Goal: Book appointment/travel/reservation

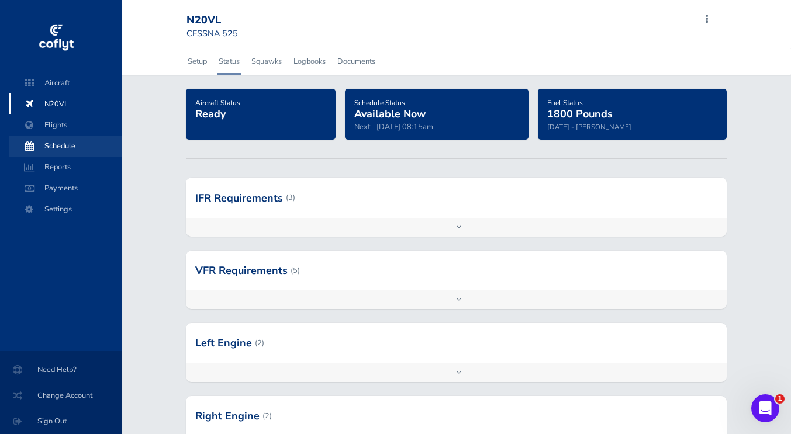
click at [64, 143] on span "Schedule" at bounding box center [65, 146] width 89 height 21
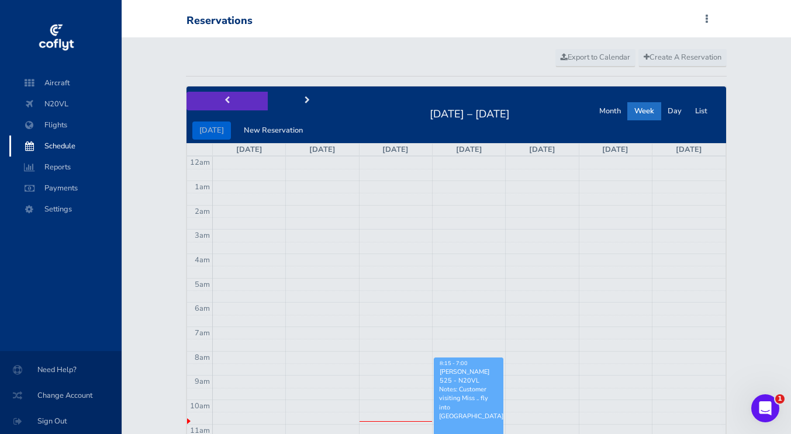
click at [234, 103] on button "prev" at bounding box center [227, 101] width 81 height 18
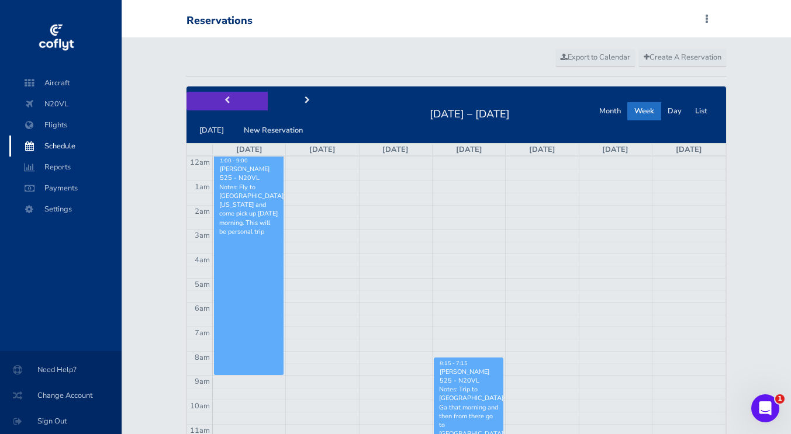
click at [234, 103] on button "prev" at bounding box center [227, 101] width 81 height 18
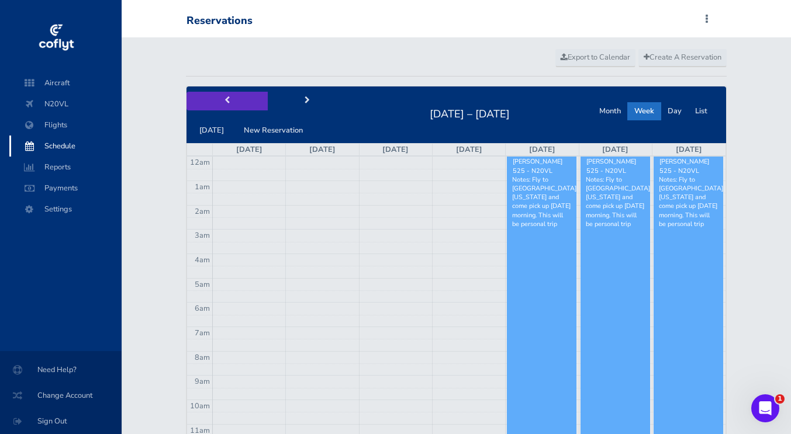
click at [234, 103] on button "prev" at bounding box center [227, 101] width 81 height 18
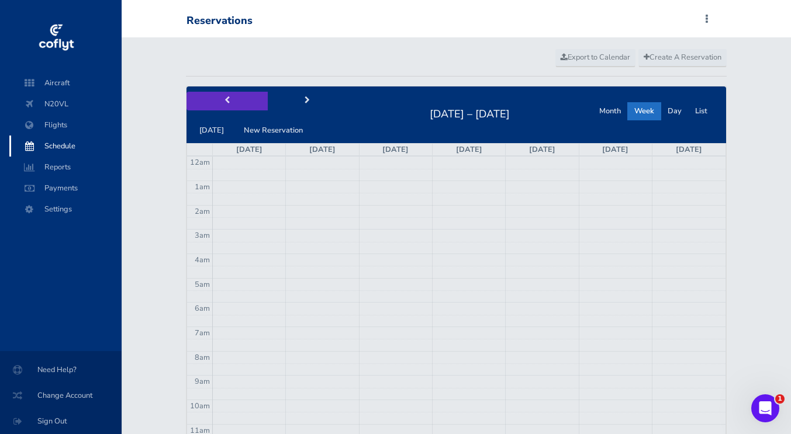
click at [234, 103] on button "prev" at bounding box center [227, 101] width 81 height 18
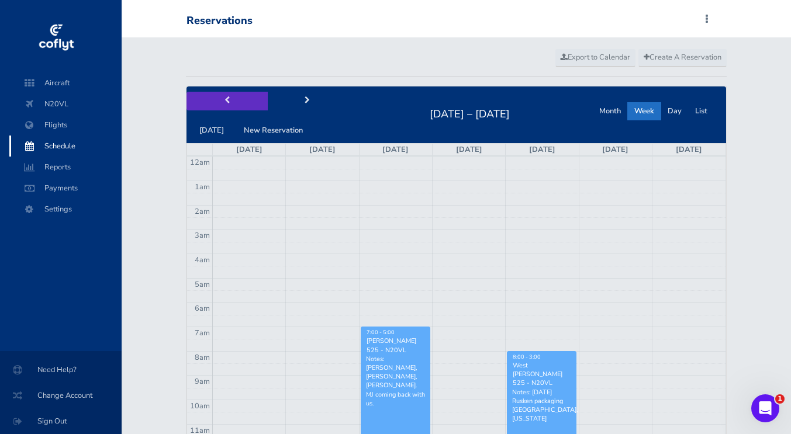
click at [234, 103] on button "prev" at bounding box center [227, 101] width 81 height 18
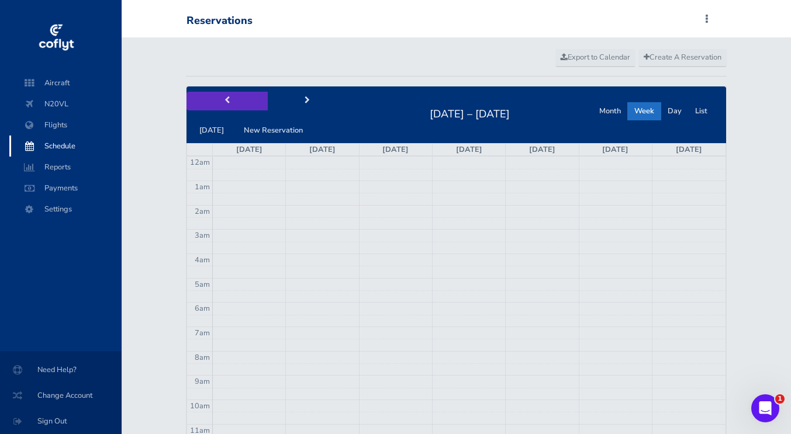
click at [234, 103] on button "prev" at bounding box center [227, 101] width 81 height 18
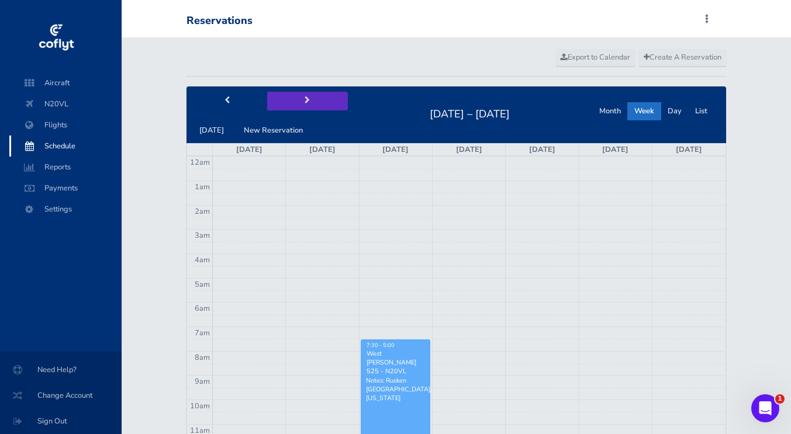
click at [305, 103] on span "next" at bounding box center [307, 101] width 5 height 8
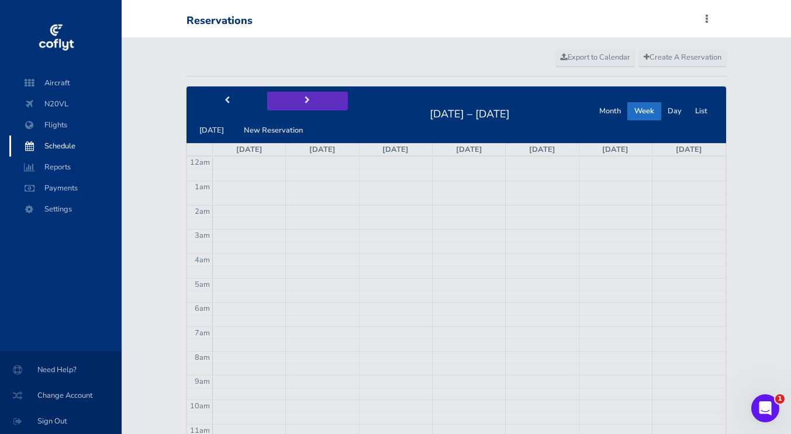
click at [305, 101] on span "next" at bounding box center [307, 101] width 5 height 8
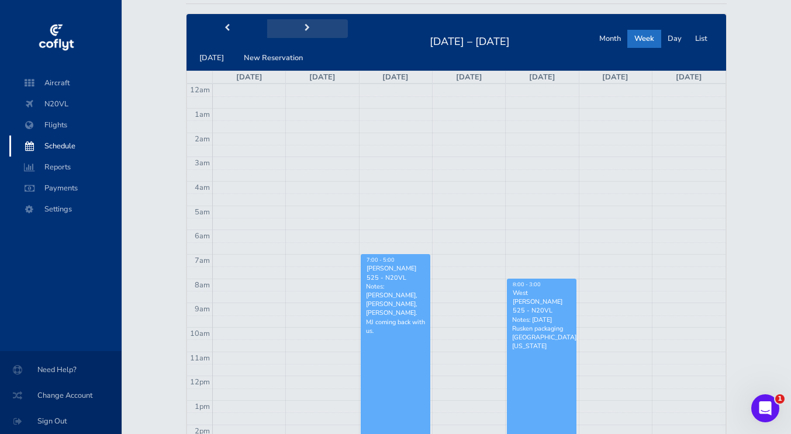
scroll to position [58, 0]
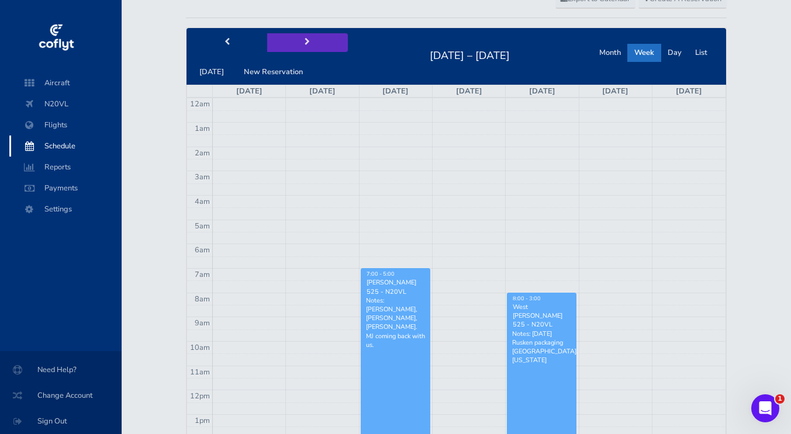
click at [305, 43] on span "next" at bounding box center [307, 43] width 5 height 8
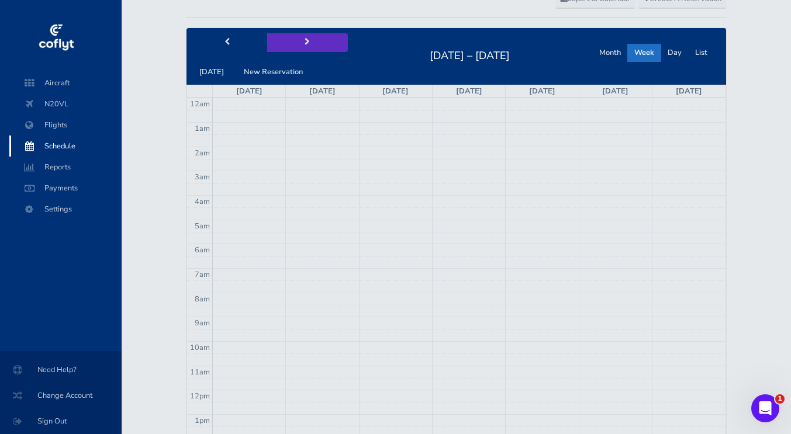
click at [305, 43] on span "next" at bounding box center [307, 43] width 5 height 8
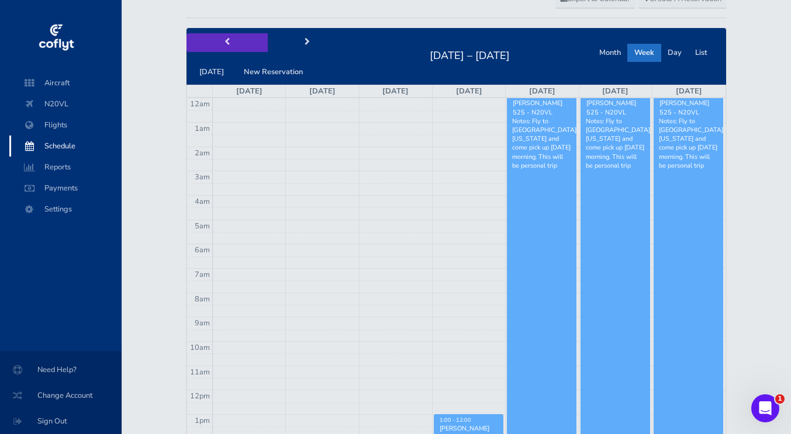
click at [232, 46] on button "prev" at bounding box center [227, 42] width 81 height 18
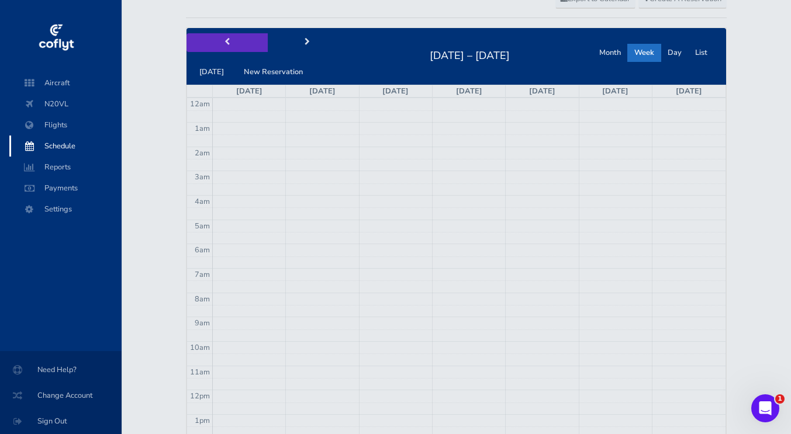
click at [232, 46] on button "prev" at bounding box center [227, 42] width 81 height 18
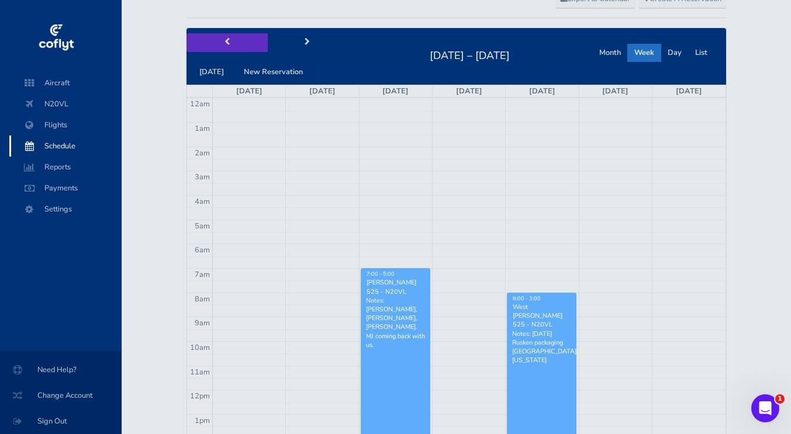
click at [232, 46] on button "prev" at bounding box center [227, 42] width 81 height 18
